Goal: Task Accomplishment & Management: Complete application form

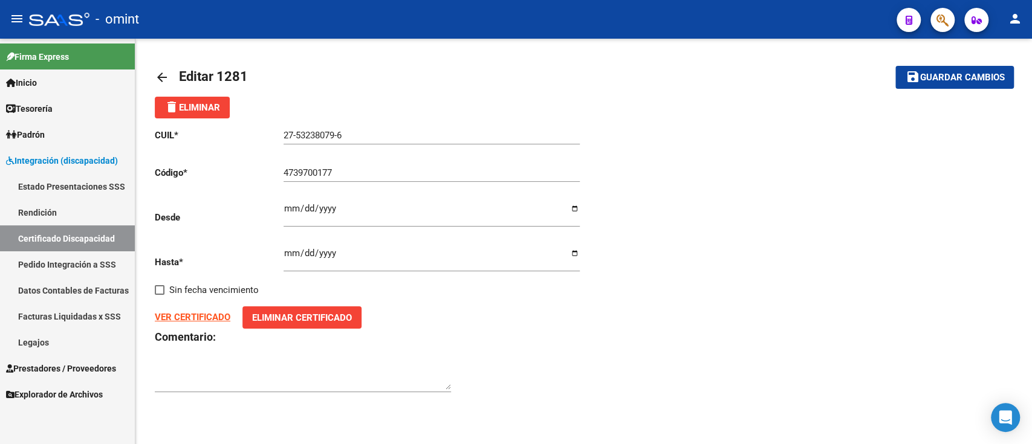
click at [158, 71] on mat-icon "arrow_back" at bounding box center [162, 77] width 15 height 15
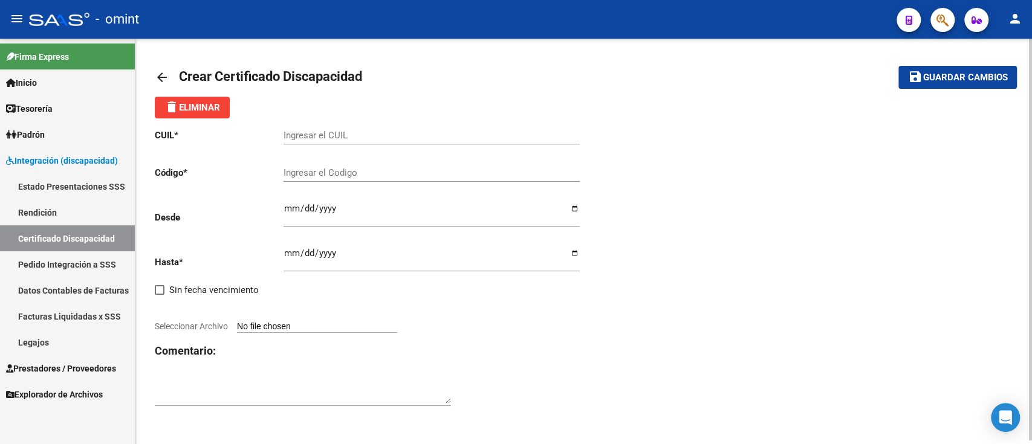
click at [158, 71] on mat-icon "arrow_back" at bounding box center [162, 77] width 15 height 15
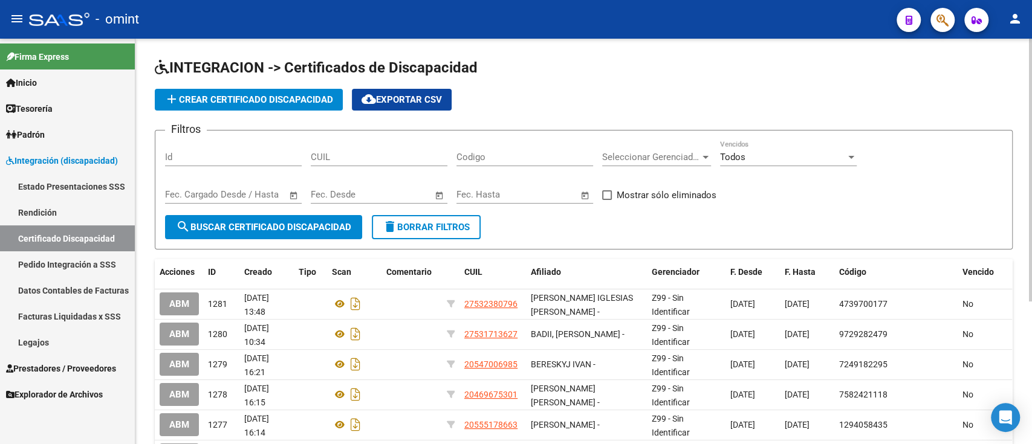
click at [378, 160] on input "CUIL" at bounding box center [379, 157] width 137 height 11
paste input "20-54051881-6"
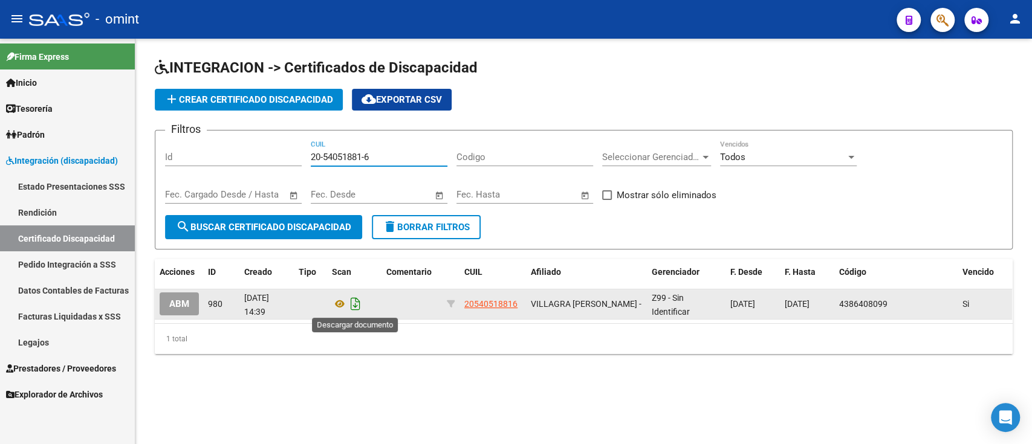
type input "20-54051881-6"
click at [357, 306] on icon "Descargar documento" at bounding box center [356, 303] width 16 height 19
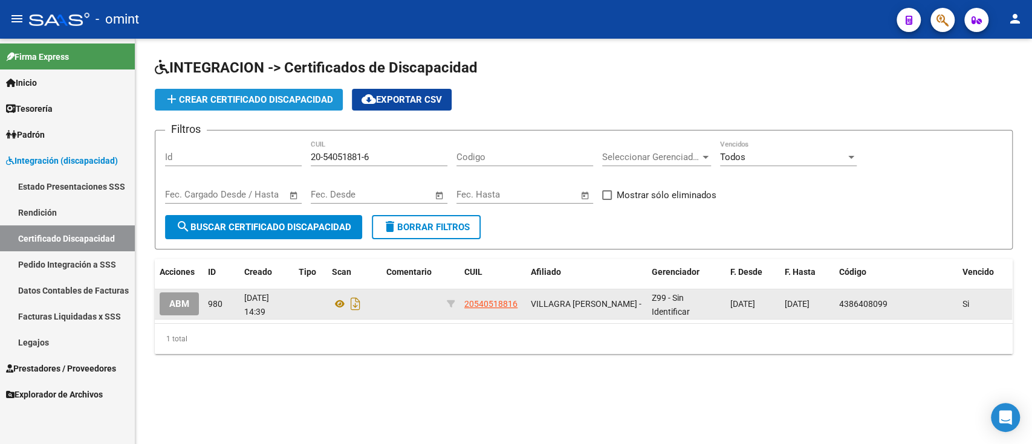
click at [322, 96] on span "add Crear Certificado Discapacidad" at bounding box center [248, 99] width 169 height 11
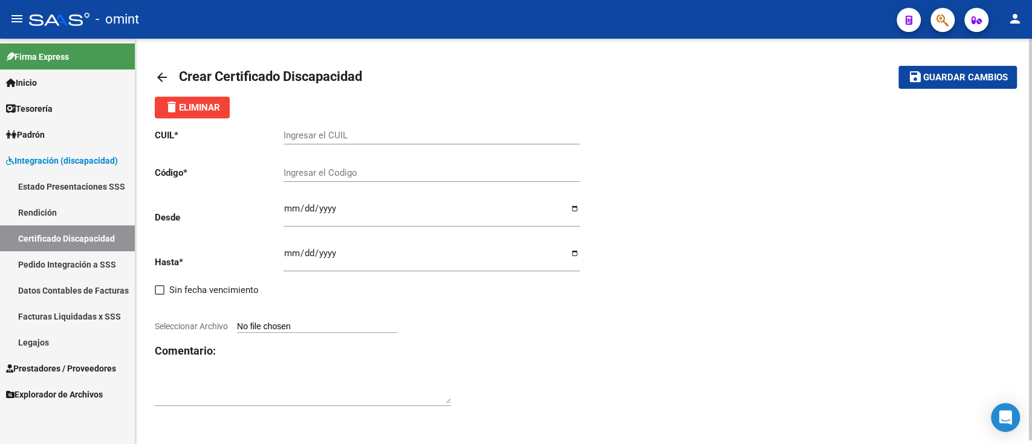
click at [395, 137] on input "Ingresar el CUIL" at bounding box center [431, 135] width 296 height 11
paste input "20-54051881-6"
type input "20-54051881-6"
click at [306, 164] on div "Ingresar el Codigo" at bounding box center [431, 169] width 296 height 26
type input "5390967267"
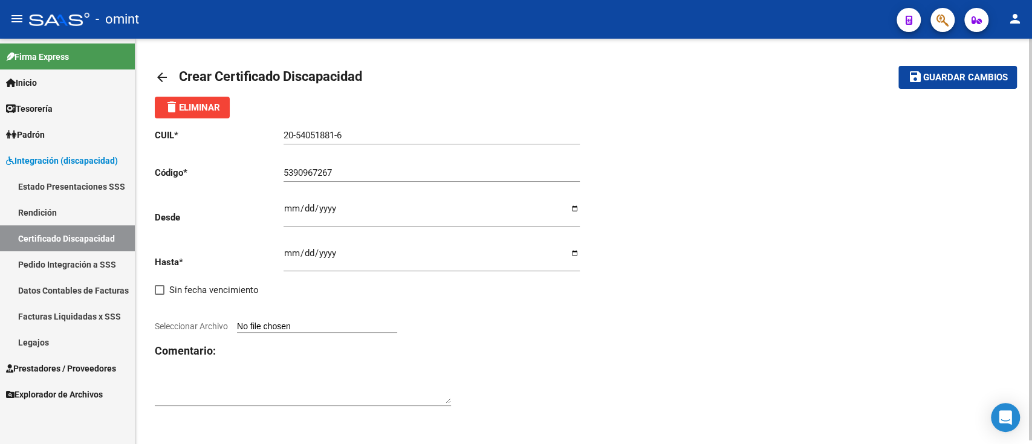
click at [343, 197] on div "Ingresar fec. Desde" at bounding box center [431, 210] width 296 height 34
click at [290, 206] on input "Ingresar fec. Desde" at bounding box center [431, 213] width 296 height 19
type input "[DATE]"
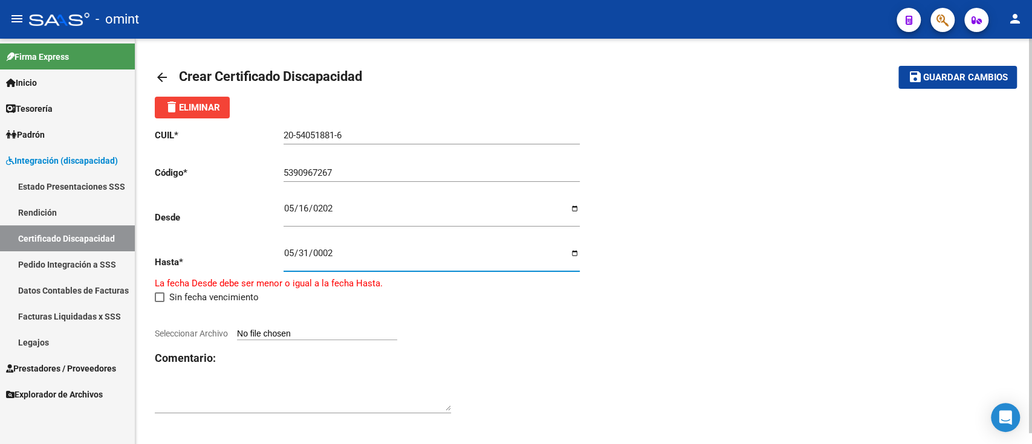
type input "0029-05-31"
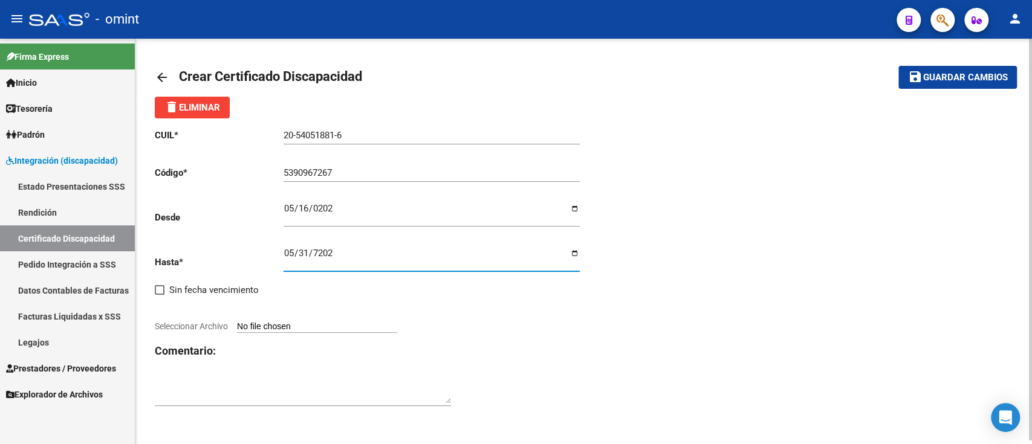
type input "[DATE]"
click at [533, 236] on div "[DATE] Ingresar fec. Desde" at bounding box center [431, 215] width 296 height 45
click at [517, 248] on div "[DATE] Ingresar fec. Hasta" at bounding box center [431, 255] width 296 height 34
click at [567, 254] on input "[DATE]" at bounding box center [431, 257] width 296 height 19
click at [575, 257] on input "[DATE]" at bounding box center [431, 257] width 296 height 19
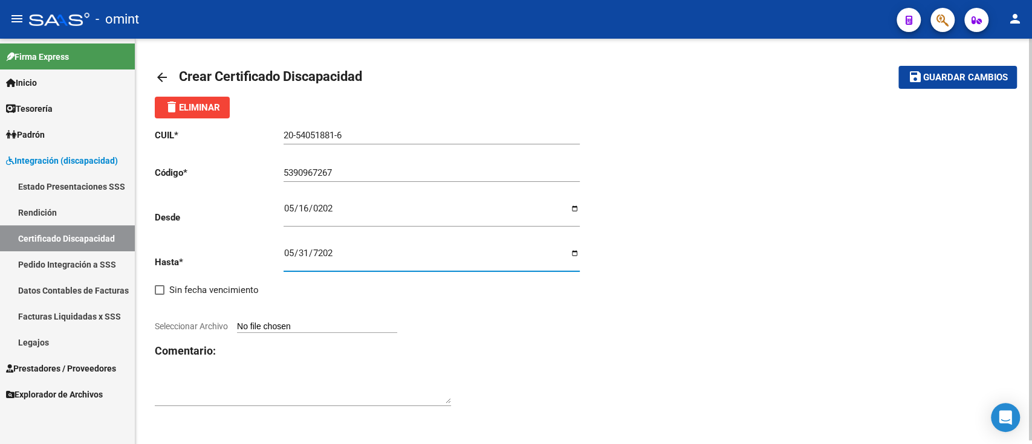
click at [470, 340] on div "CUIL * 20-54051881-6 Ingresar el CUIL Código * 5390967267 Ingresar el Codigo De…" at bounding box center [369, 267] width 429 height 299
click at [280, 323] on input "Seleccionar Archivo" at bounding box center [317, 327] width 160 height 11
type input "C:\fakepath\cud [PERSON_NAME] penelope133939583995551841.jpg"
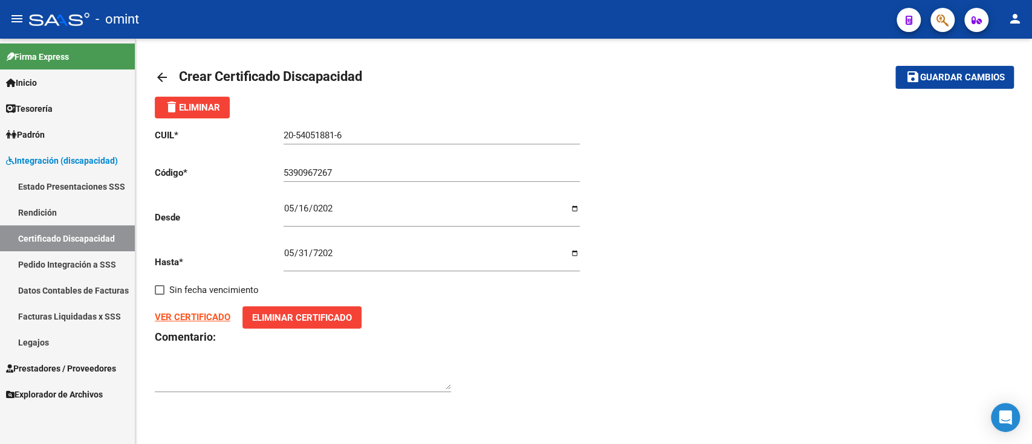
click at [933, 80] on span "Guardar cambios" at bounding box center [961, 78] width 85 height 11
click at [162, 75] on mat-icon "arrow_back" at bounding box center [162, 77] width 15 height 15
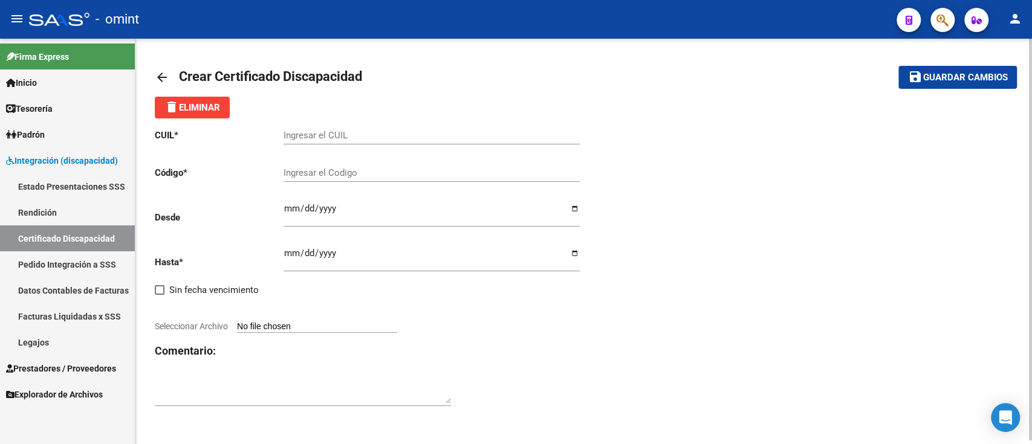
click at [163, 76] on mat-icon "arrow_back" at bounding box center [162, 77] width 15 height 15
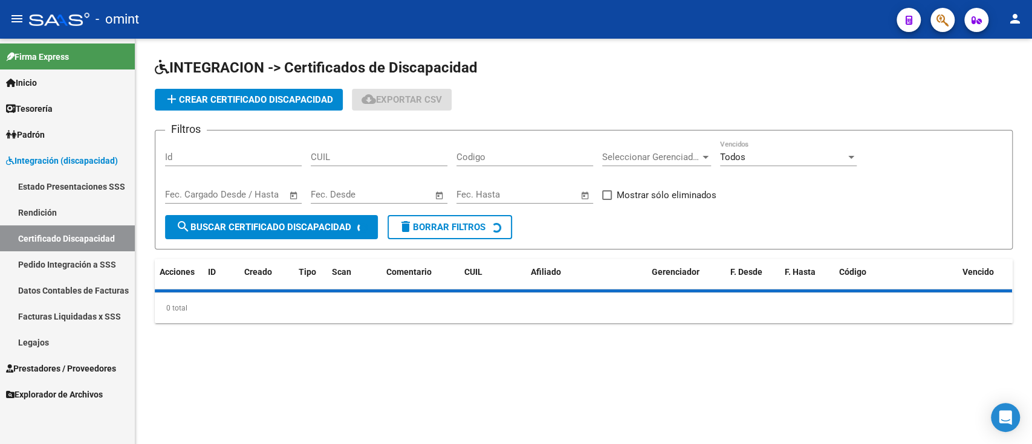
click at [372, 152] on input "CUIL" at bounding box center [379, 157] width 137 height 11
paste input "20-56890509-2"
type input "20-56890509-2"
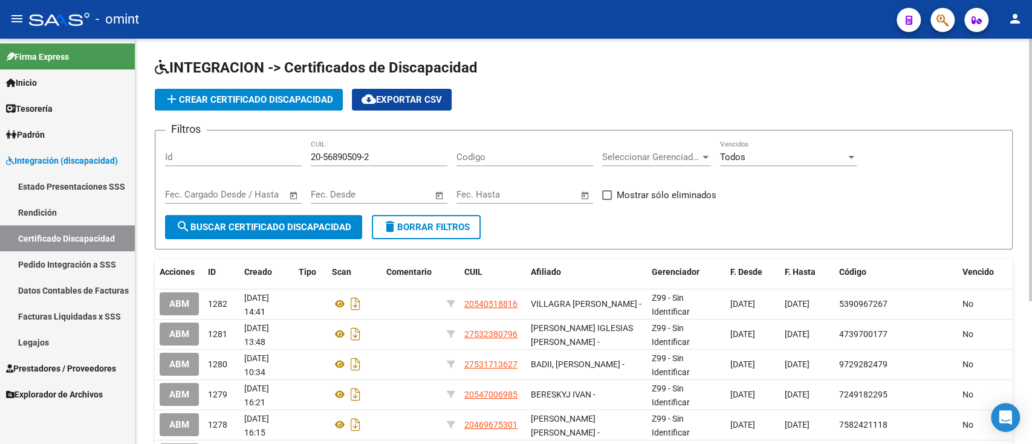
click at [386, 155] on input "20-56890509-2" at bounding box center [379, 157] width 137 height 11
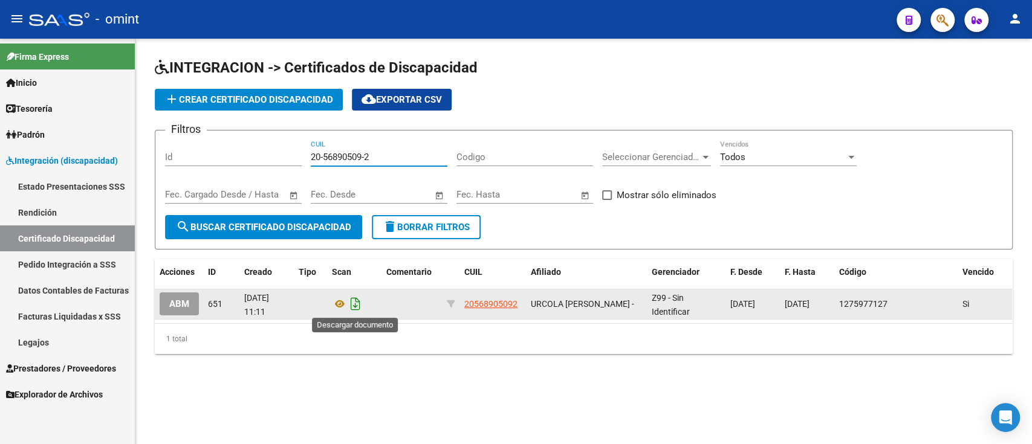
click at [349, 307] on icon "Descargar documento" at bounding box center [356, 303] width 16 height 19
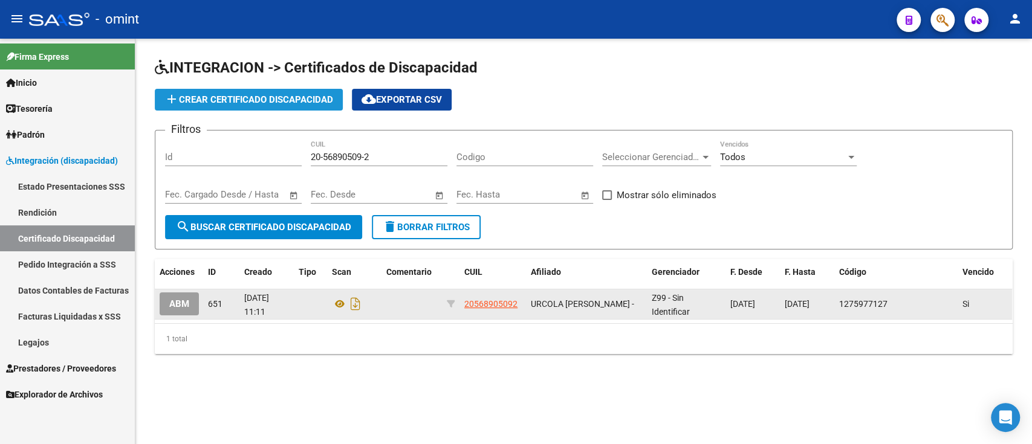
click at [214, 97] on span "add Crear Certificado Discapacidad" at bounding box center [248, 99] width 169 height 11
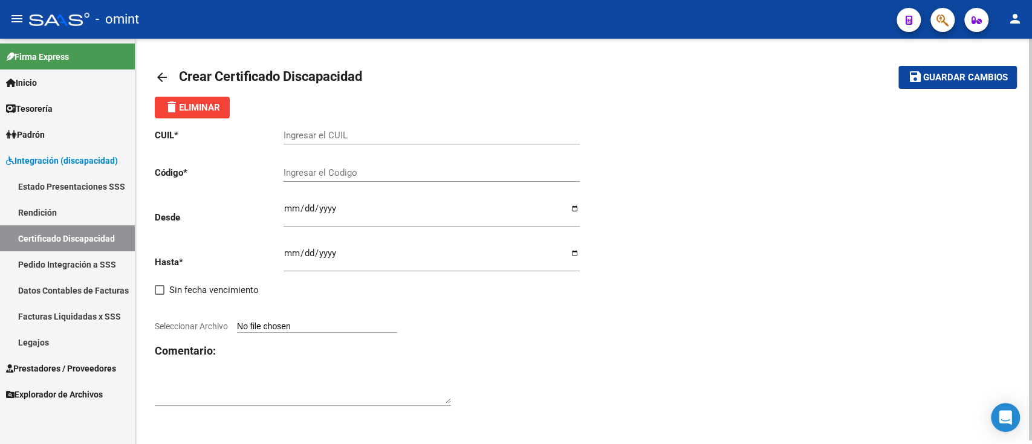
click at [377, 141] on div "Ingresar el CUIL" at bounding box center [431, 131] width 296 height 26
paste input "20-56890509-2"
type input "20-56890509-2"
click at [898, 66] on button "save Guardar cambios" at bounding box center [957, 77] width 118 height 22
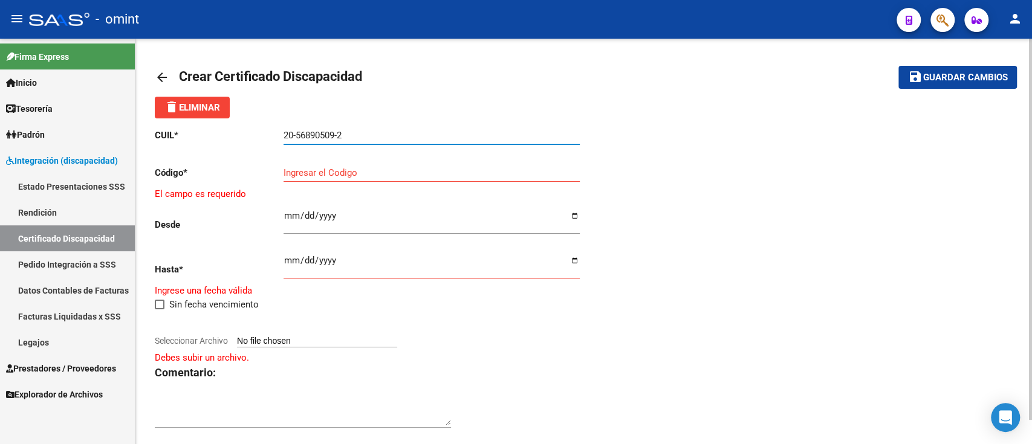
click at [364, 172] on input "Ingresar el Codigo" at bounding box center [431, 172] width 296 height 11
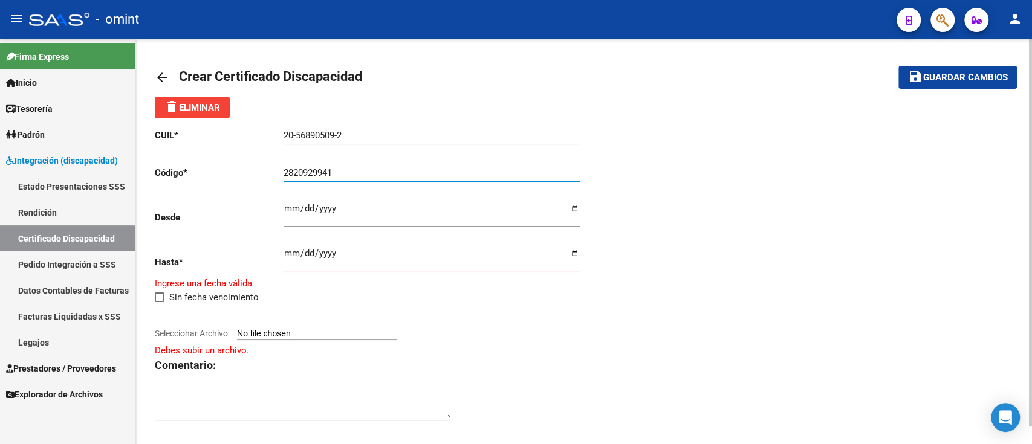
type input "2820929941"
click at [355, 192] on div "2820929941 Ingresar el Codigo" at bounding box center [431, 174] width 296 height 37
click at [355, 205] on input "Ingresar fec. Desde" at bounding box center [431, 213] width 296 height 19
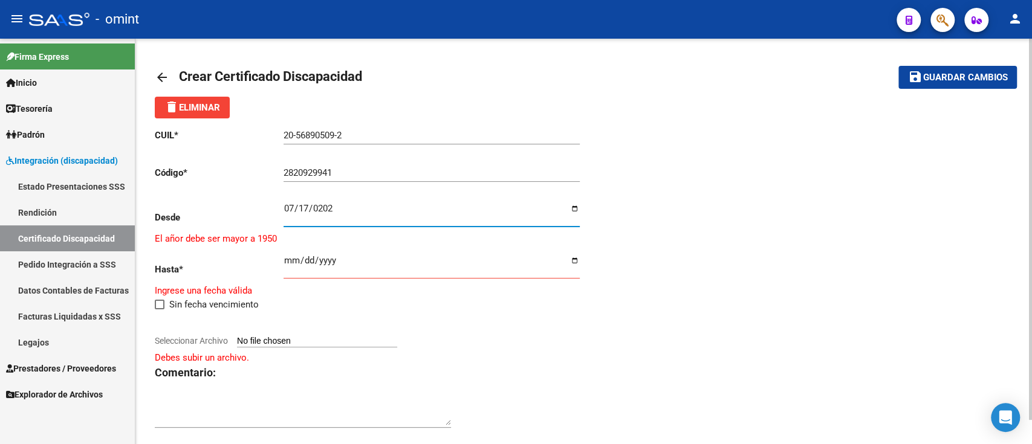
type input "[DATE]"
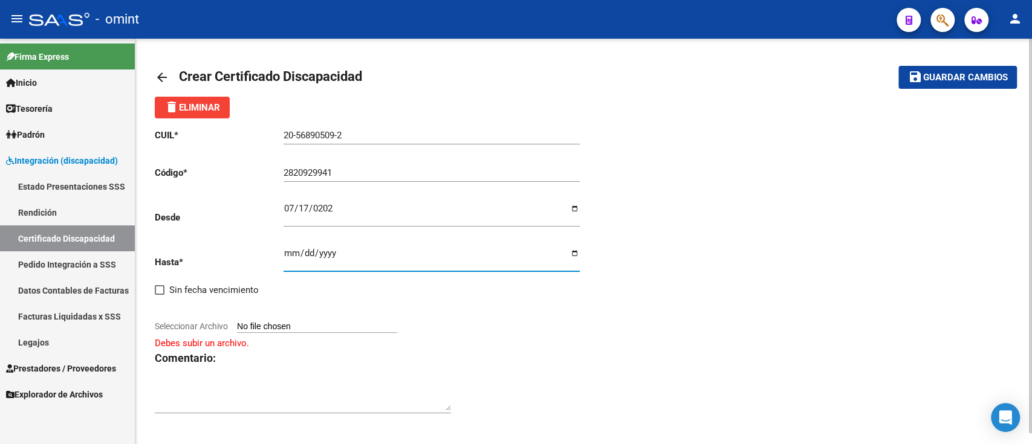
click at [577, 252] on input "[DATE]" at bounding box center [431, 257] width 296 height 19
type input "[DATE]"
click at [247, 322] on app-file-uploader "Seleccionar Archivo" at bounding box center [281, 326] width 252 height 11
click at [306, 326] on input "Seleccionar Archivo" at bounding box center [317, 327] width 160 height 11
type input "C:\fakepath\cud de urcula valentin133984650048476847.pdf"
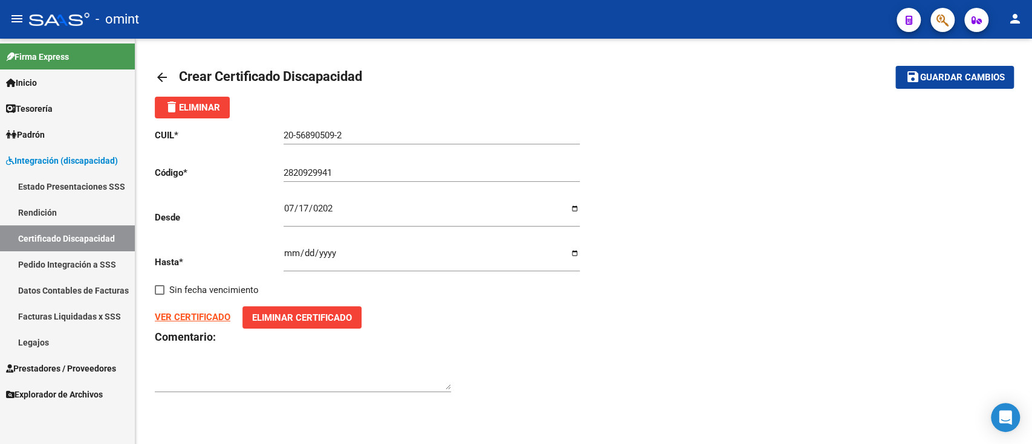
click at [965, 73] on span "Guardar cambios" at bounding box center [961, 78] width 85 height 11
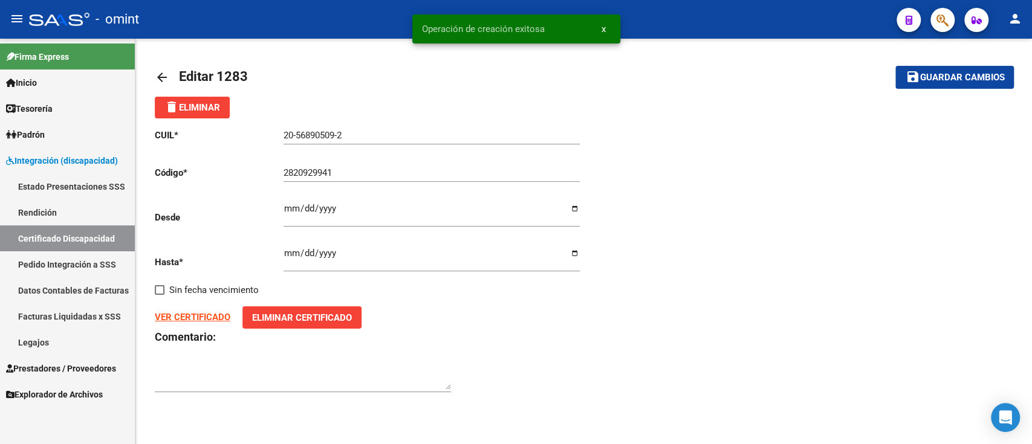
click at [159, 79] on mat-icon "arrow_back" at bounding box center [162, 77] width 15 height 15
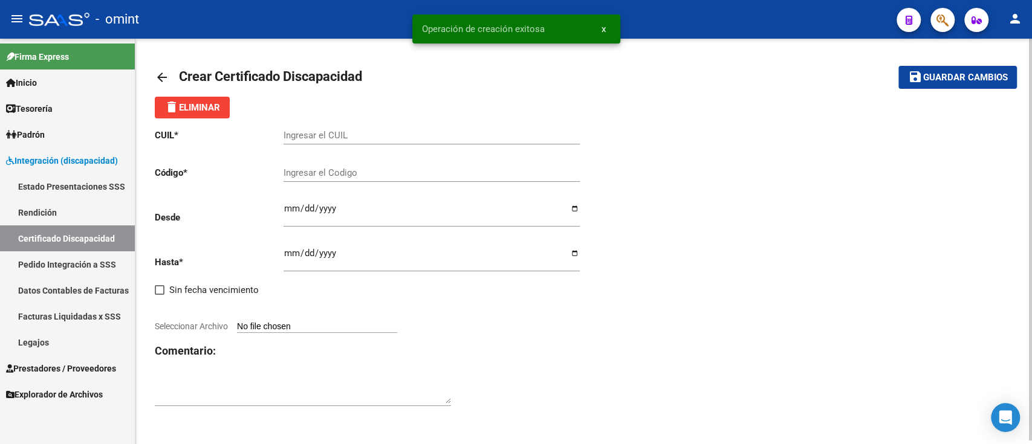
click at [159, 79] on mat-icon "arrow_back" at bounding box center [162, 77] width 15 height 15
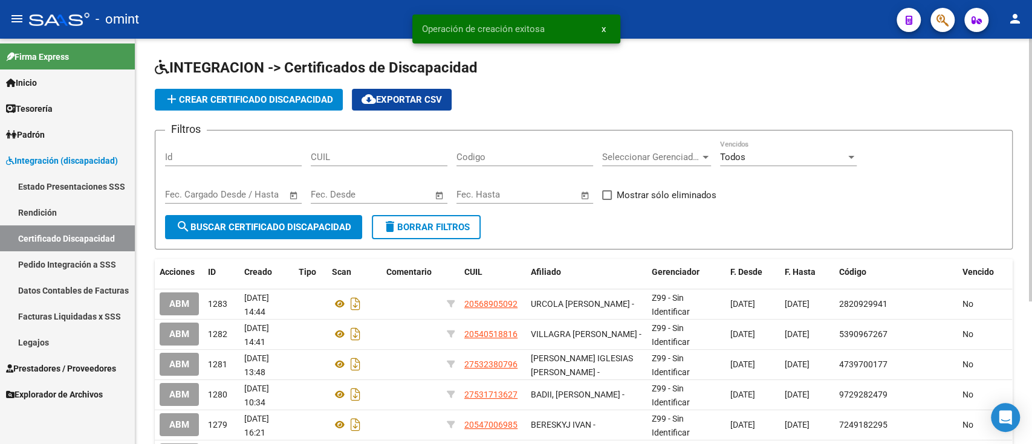
click at [367, 158] on input "CUIL" at bounding box center [379, 157] width 137 height 11
paste input "20-56890509-2"
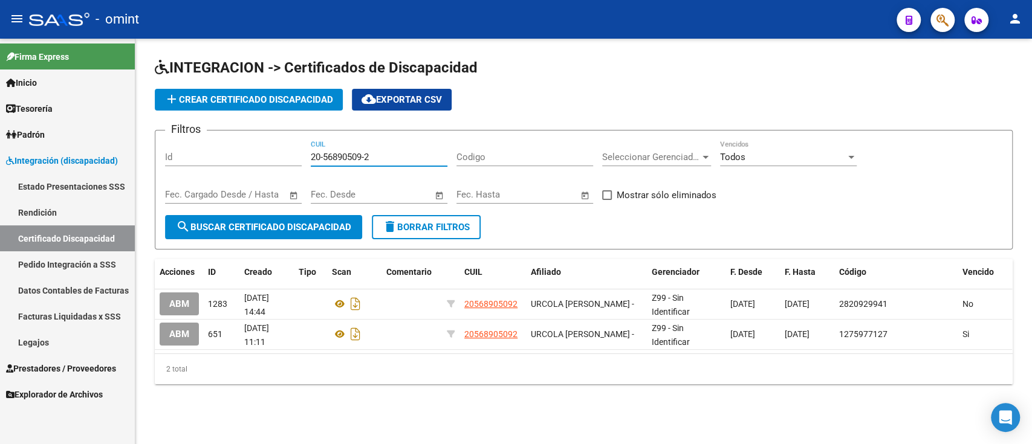
click at [374, 161] on input "20-56890509-2" at bounding box center [379, 157] width 137 height 11
paste input "7819929-3"
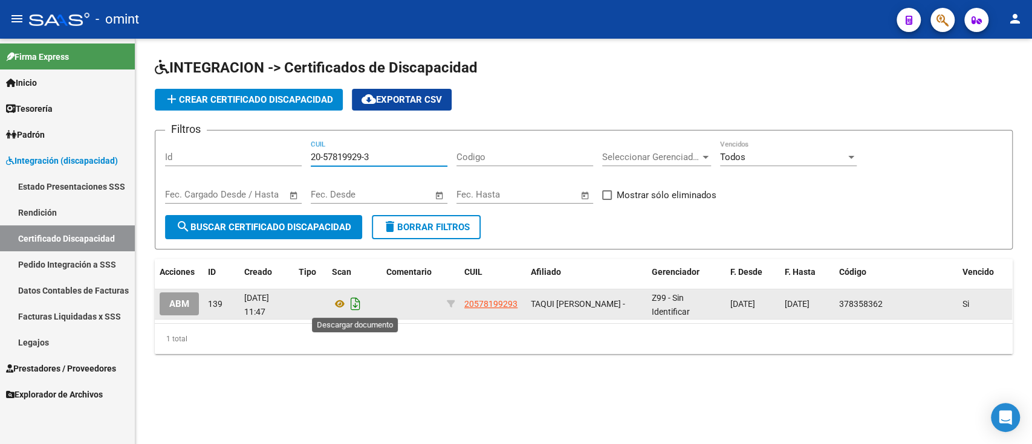
type input "20-57819929-3"
click at [351, 305] on icon "Descargar documento" at bounding box center [356, 303] width 16 height 19
click at [216, 99] on span "add Crear Certificado Discapacidad" at bounding box center [248, 99] width 169 height 11
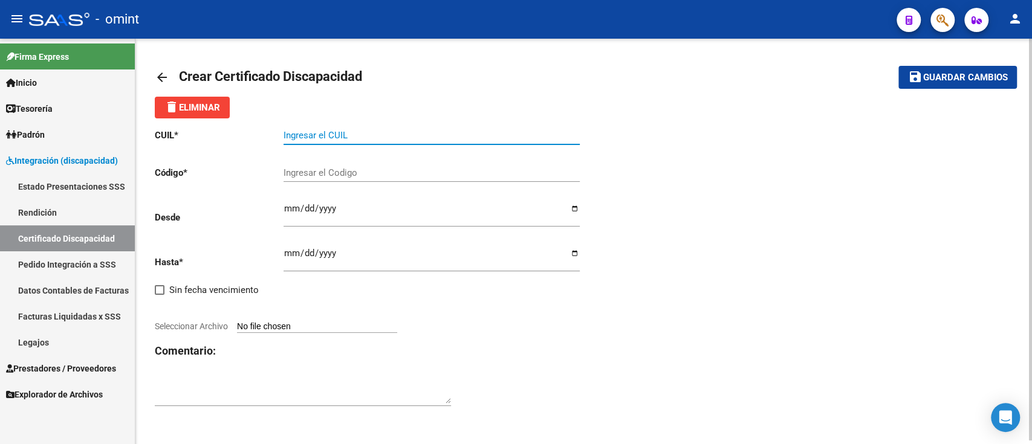
click at [354, 130] on input "Ingresar el CUIL" at bounding box center [431, 135] width 296 height 11
paste input "20-57819929-3"
type input "20-57819929-3"
click at [898, 66] on button "save Guardar cambios" at bounding box center [957, 77] width 118 height 22
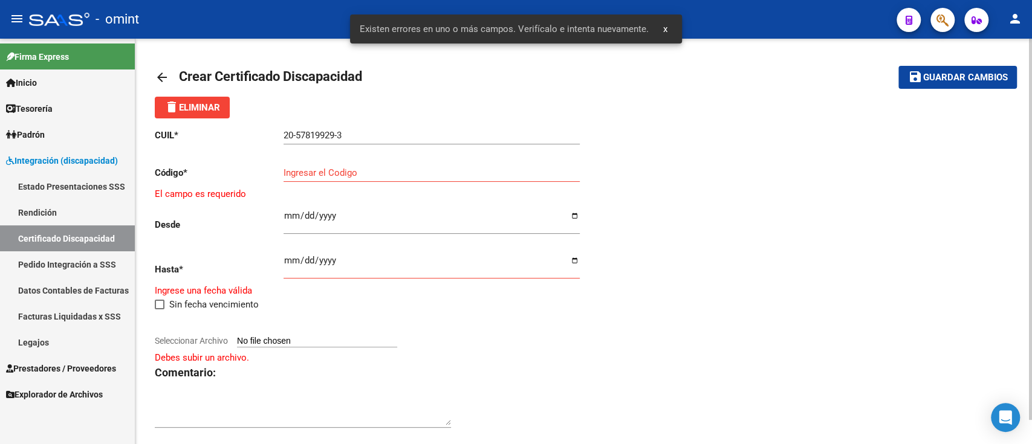
click at [338, 175] on input "Ingresar el Codigo" at bounding box center [431, 172] width 296 height 11
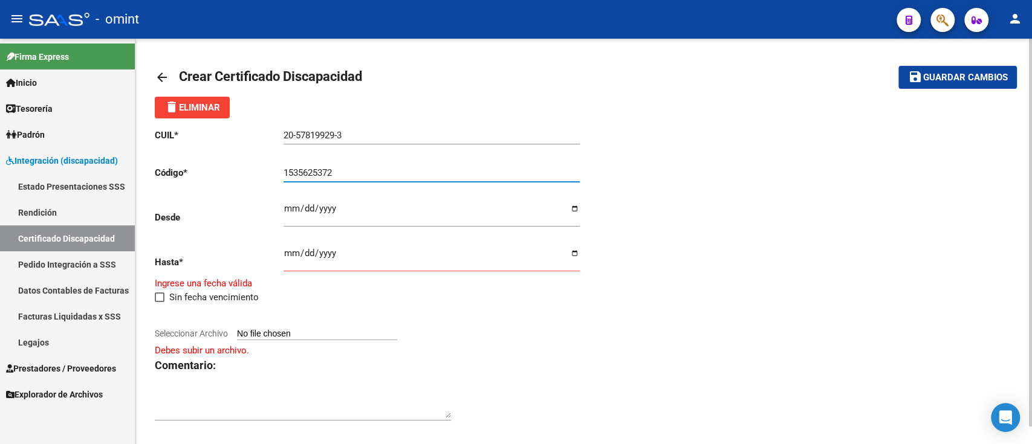
type input "1535625372"
click at [326, 212] on input "Ingresar fec. Desde" at bounding box center [431, 213] width 296 height 19
click at [283, 210] on input "Ingresar fec. Desde" at bounding box center [431, 213] width 296 height 19
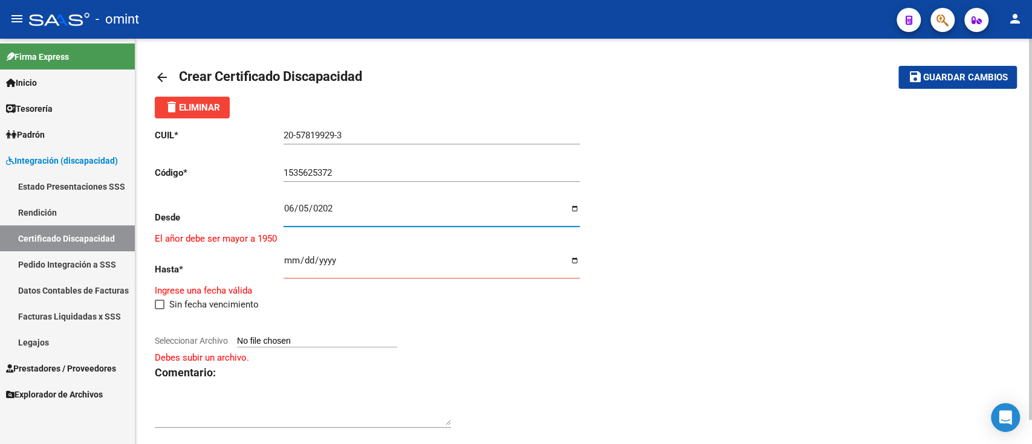
type input "[DATE]"
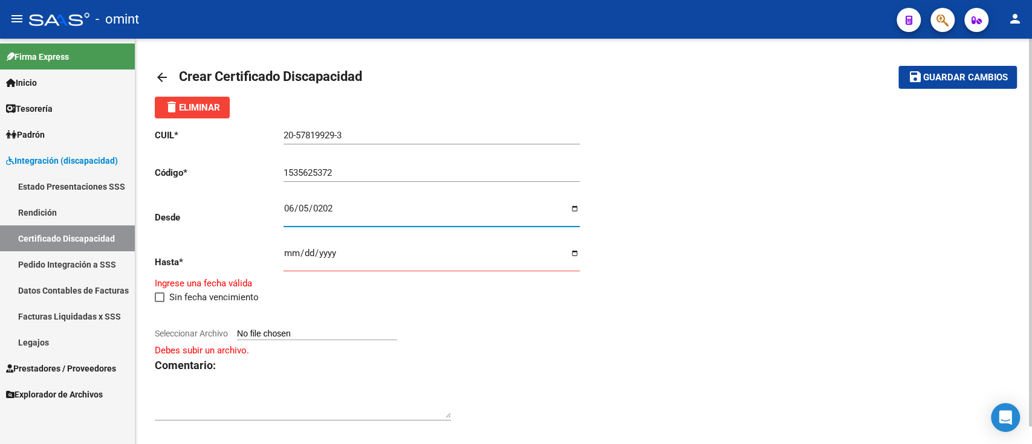
click at [309, 252] on input "Ingresar fec. Hasta" at bounding box center [431, 257] width 296 height 19
click at [286, 249] on input "Ingresar fec. Hasta" at bounding box center [431, 257] width 296 height 19
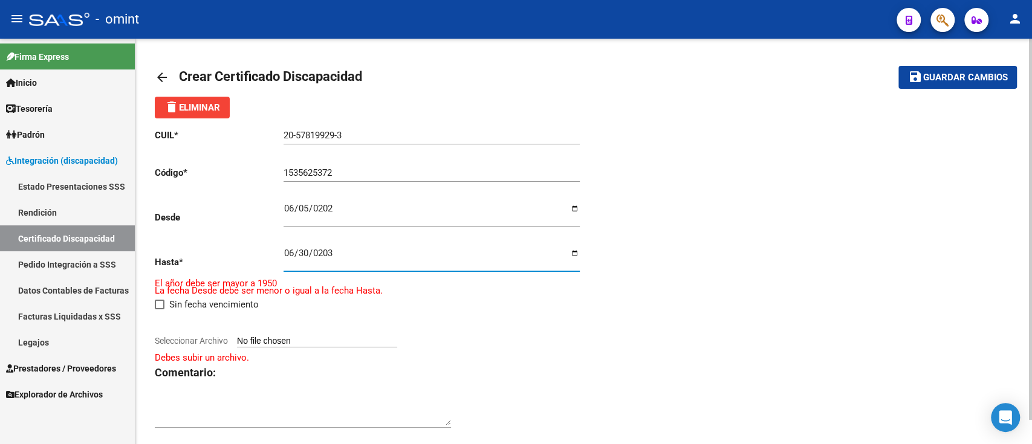
type input "[DATE]"
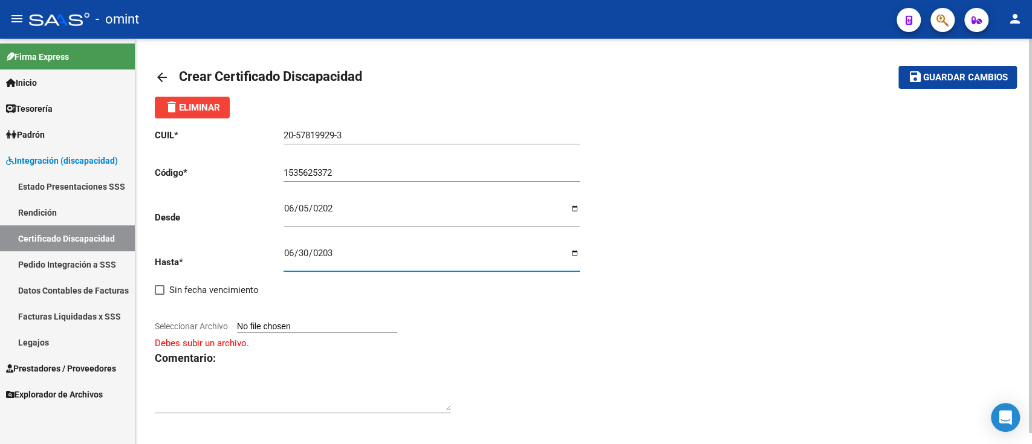
click at [575, 251] on input "[DATE]" at bounding box center [431, 257] width 296 height 19
click at [322, 341] on div "CUIL * 20-57819929-3 Ingresar el CUIL Código * 1535625372 Ingresar el Codigo De…" at bounding box center [369, 271] width 429 height 306
click at [332, 320] on div at bounding box center [369, 312] width 429 height 13
click at [323, 328] on input "Seleccionar Archivo" at bounding box center [317, 327] width 160 height 11
type input "C:\fakepath\cud de taqui133942268101312151.jpg"
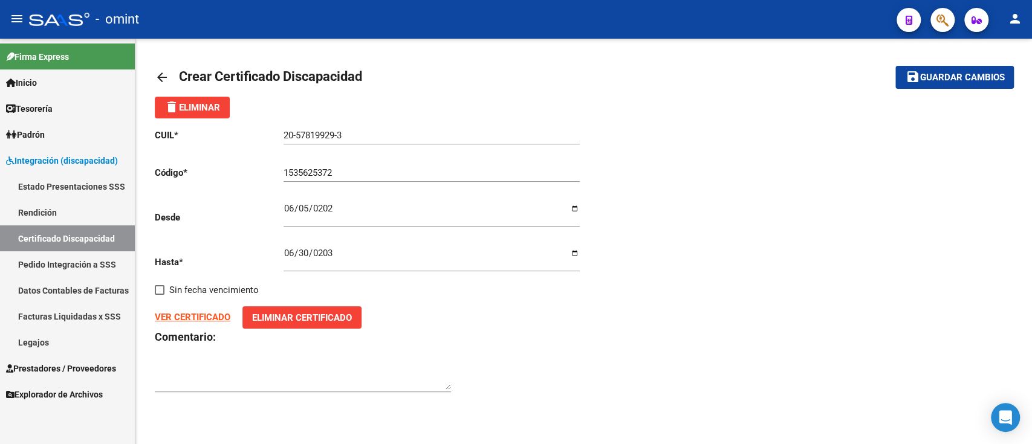
click at [963, 75] on span "Guardar cambios" at bounding box center [961, 78] width 85 height 11
click at [155, 71] on mat-icon "arrow_back" at bounding box center [162, 77] width 15 height 15
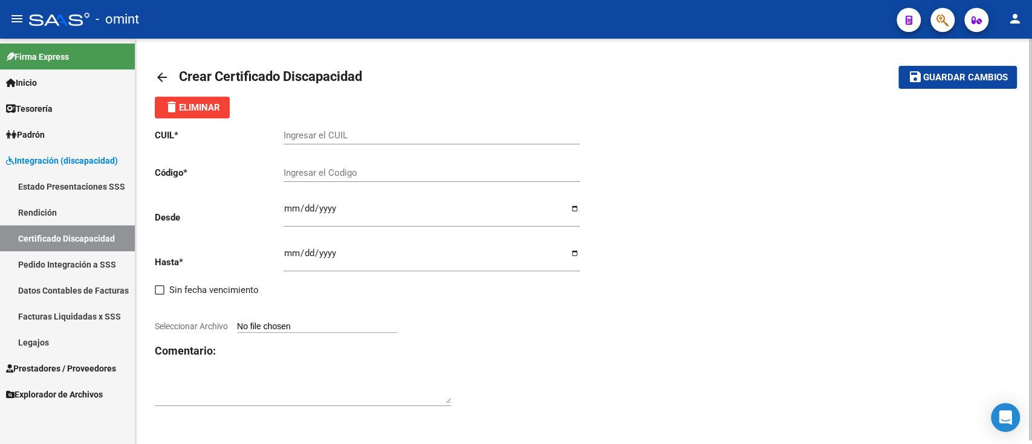
click at [155, 71] on mat-icon "arrow_back" at bounding box center [162, 77] width 15 height 15
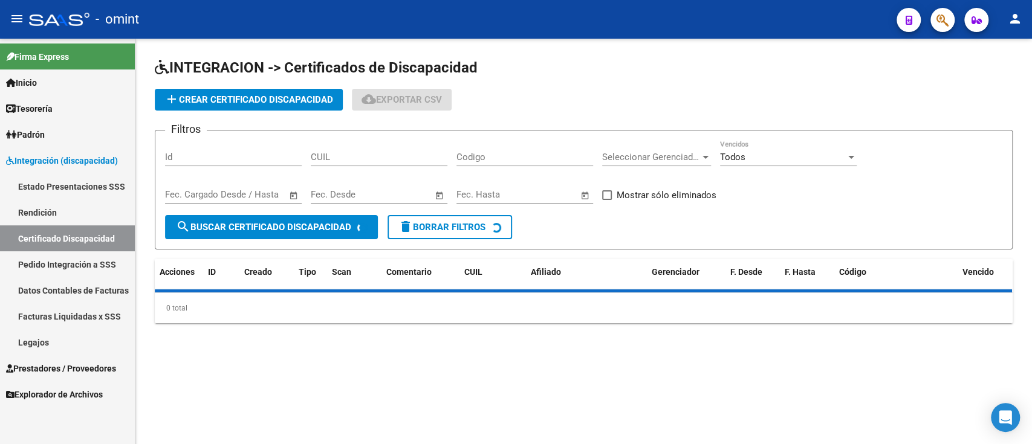
click at [335, 147] on div "CUIL" at bounding box center [379, 153] width 137 height 26
paste input "20-57104978-4"
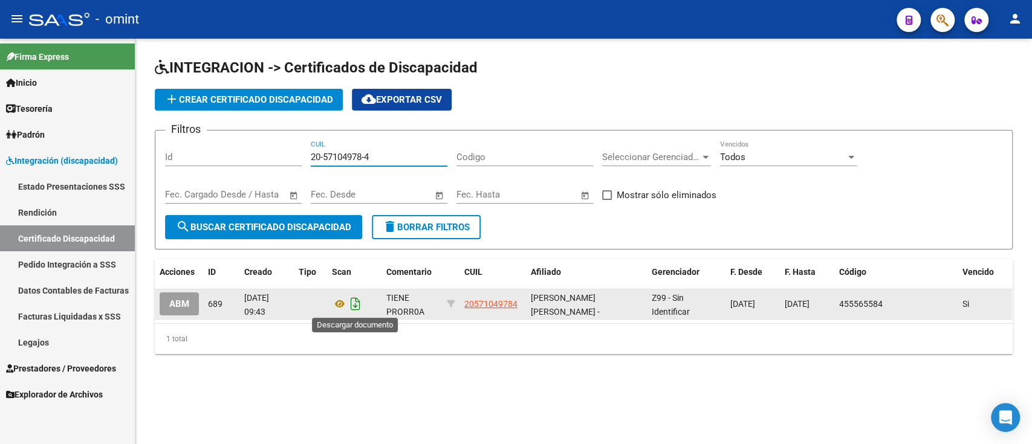
type input "20-57104978-4"
click at [355, 306] on icon "Descargar documento" at bounding box center [356, 303] width 16 height 19
click at [212, 93] on button "add Crear Certificado Discapacidad" at bounding box center [249, 100] width 188 height 22
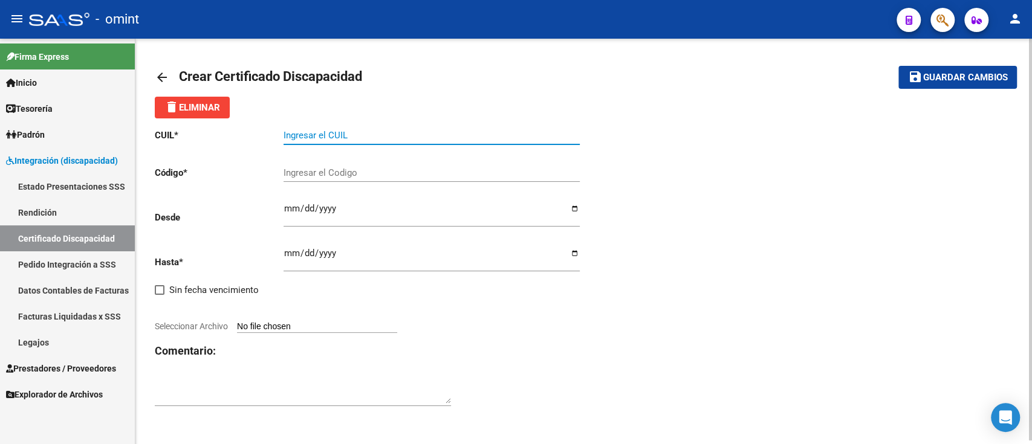
click at [342, 134] on input "Ingresar el CUIL" at bounding box center [431, 135] width 296 height 11
paste input "20-57104978-4"
type input "20-57104978-4"
click at [295, 156] on div "Ingresar el Codigo" at bounding box center [431, 169] width 296 height 26
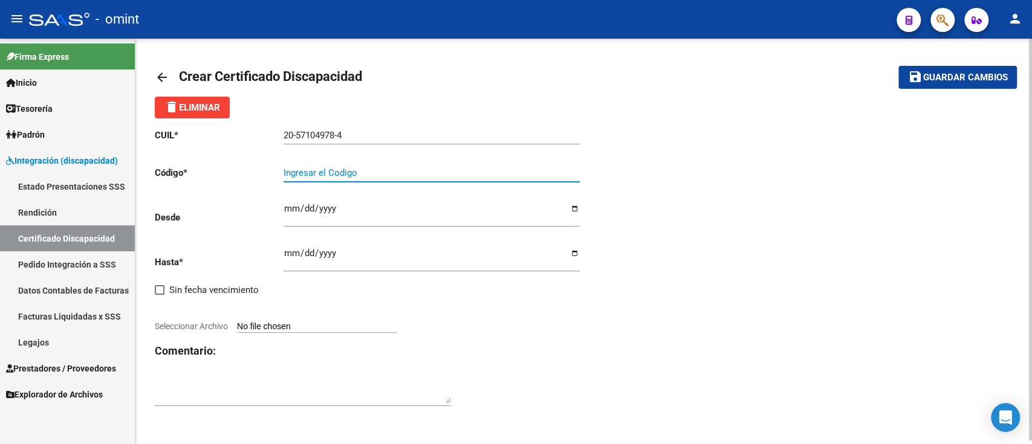
click at [311, 176] on input "Ingresar el Codigo" at bounding box center [431, 172] width 296 height 11
type input "774534443"
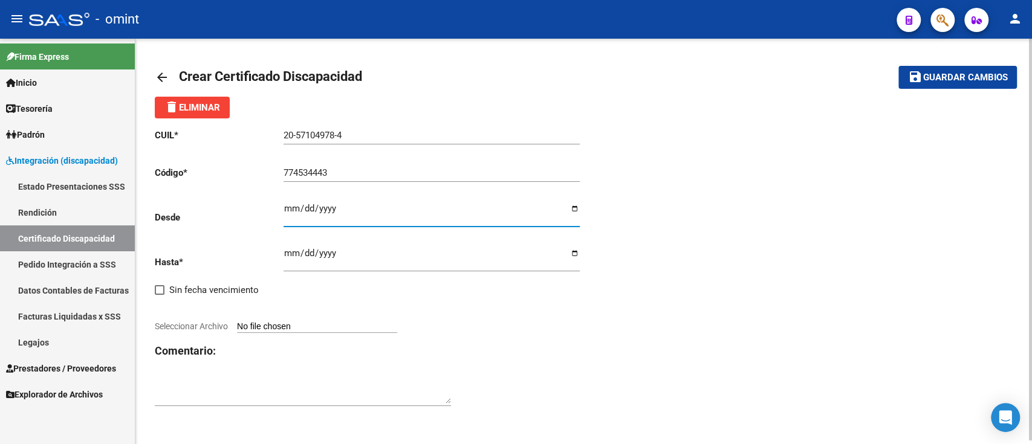
click at [332, 206] on input "Ingresar fec. Desde" at bounding box center [431, 213] width 296 height 19
click at [282, 202] on div "CUIL * 20-57104978-4 Ingresar el CUIL Código * 774534443 Ingresar el Codigo Des…" at bounding box center [369, 267] width 429 height 299
click at [286, 205] on input "Ingresar fec. Desde" at bounding box center [431, 213] width 296 height 19
type input "[DATE]"
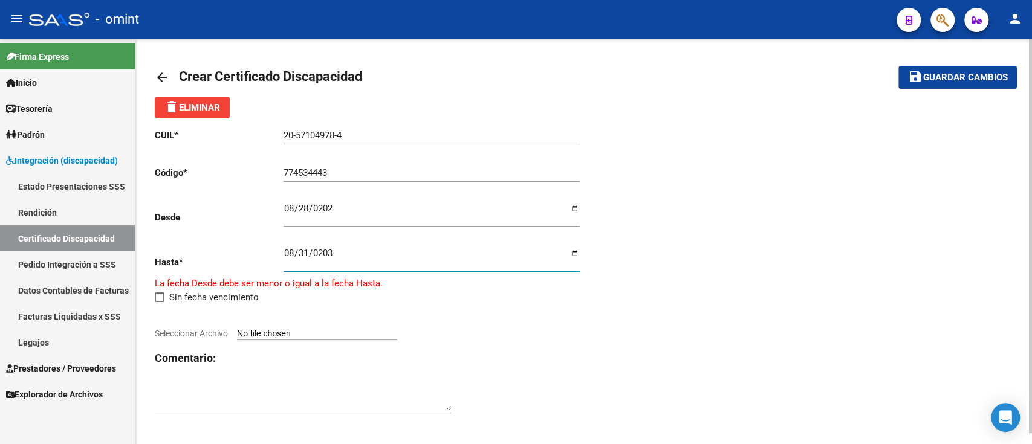
type input "[DATE]"
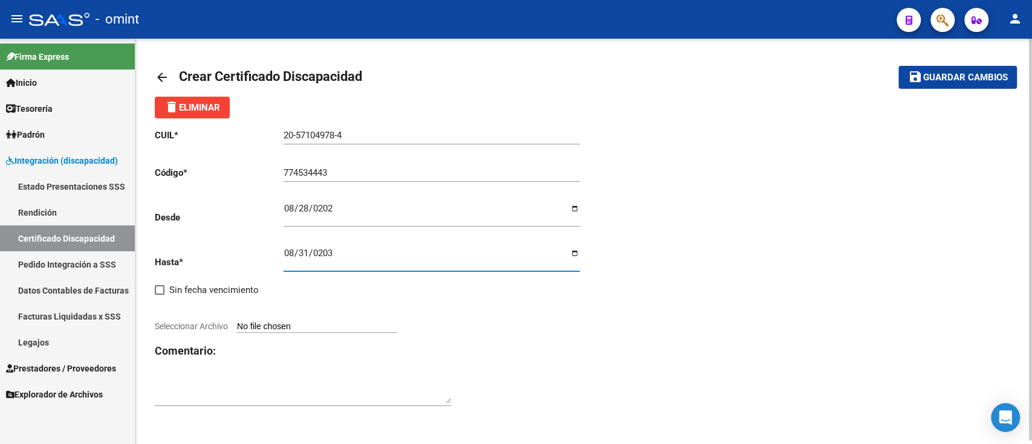
click at [572, 249] on input "[DATE]" at bounding box center [431, 257] width 296 height 19
click at [327, 326] on input "Seleccionar Archivo" at bounding box center [317, 327] width 160 height 11
type input "C:\fakepath\cud [PERSON_NAME] facundo134009609295149128.pdf"
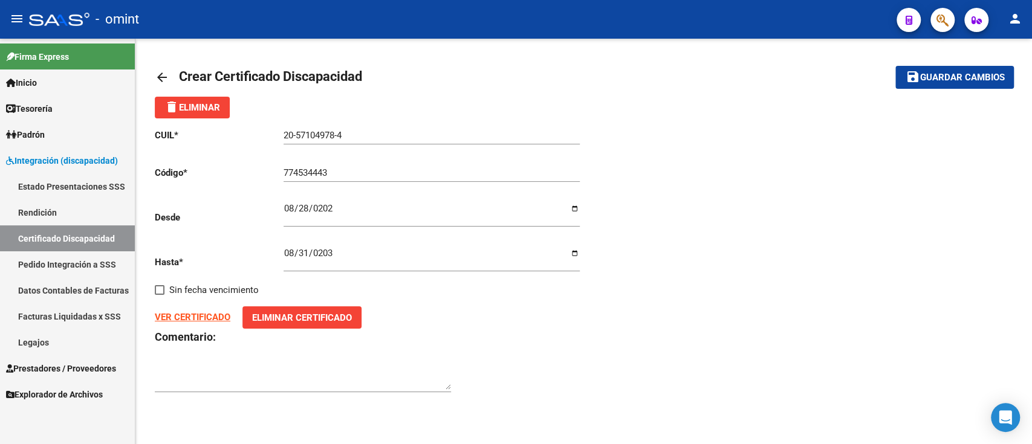
click at [957, 70] on button "save Guardar cambios" at bounding box center [954, 77] width 118 height 22
